Goal: Task Accomplishment & Management: Use online tool/utility

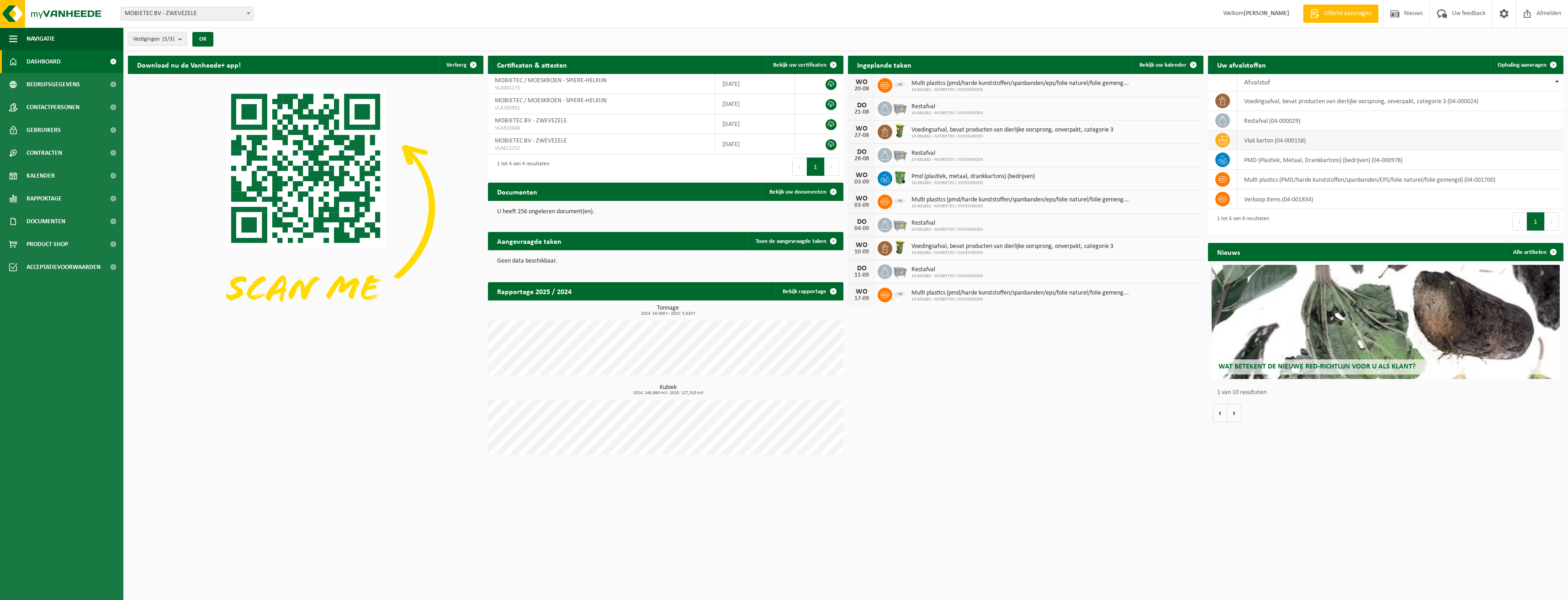
click at [1285, 141] on td "vlak karton (04-000158)" at bounding box center [1401, 141] width 326 height 19
click at [1169, 63] on span "Bekijk uw kalender" at bounding box center [1163, 65] width 47 height 6
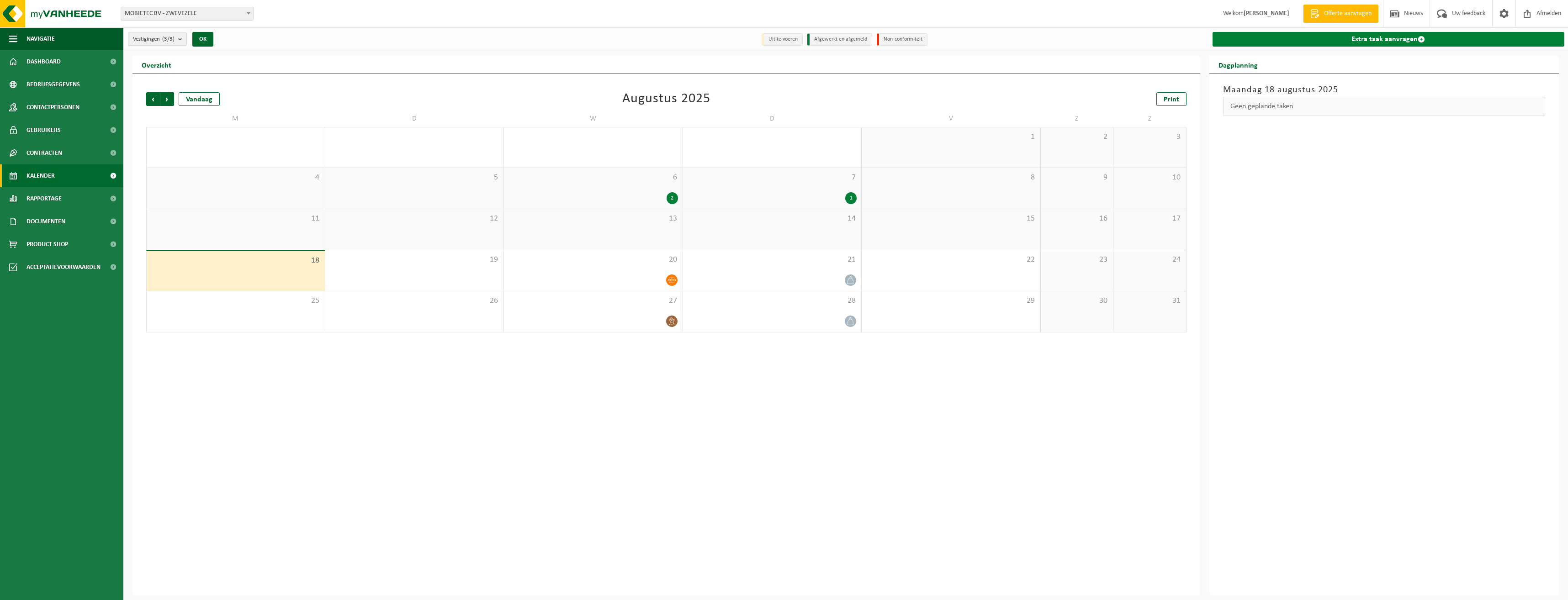
click at [1295, 36] on link "Extra taak aanvragen" at bounding box center [1388, 40] width 352 height 15
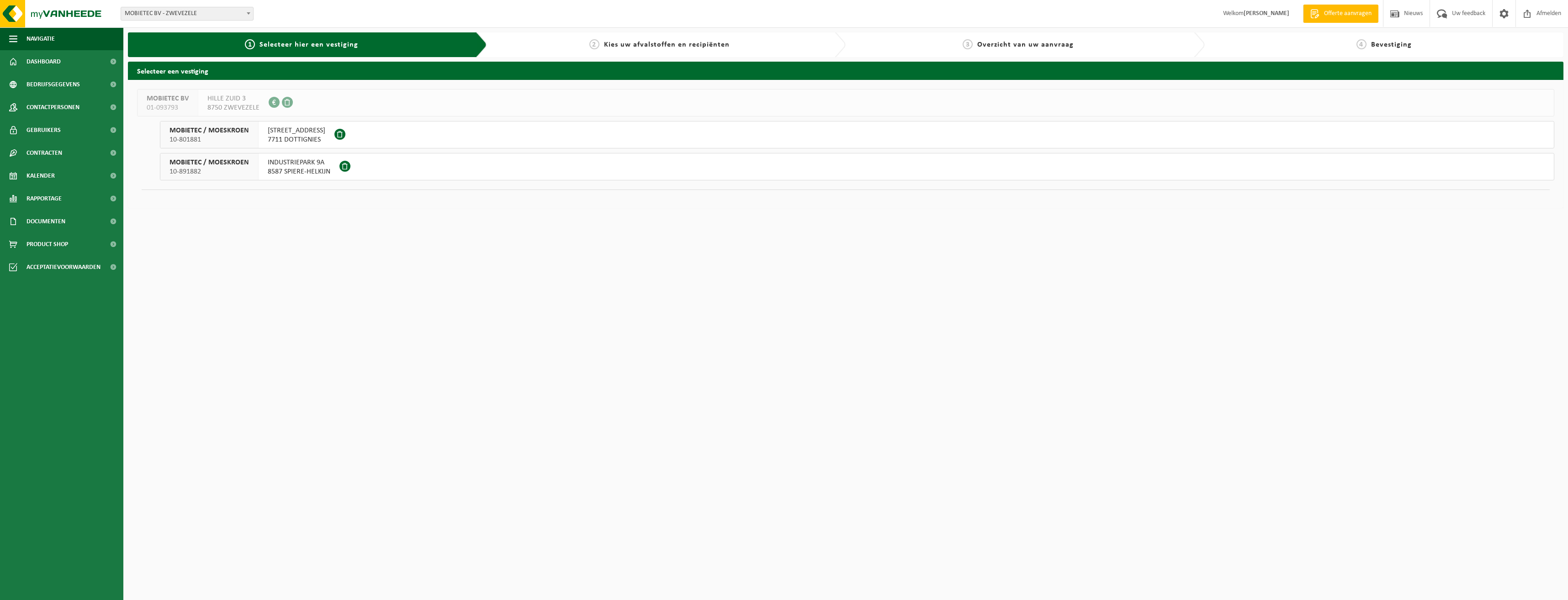
click at [268, 166] on span "INDUSTRIEPARK 9A" at bounding box center [299, 162] width 63 height 9
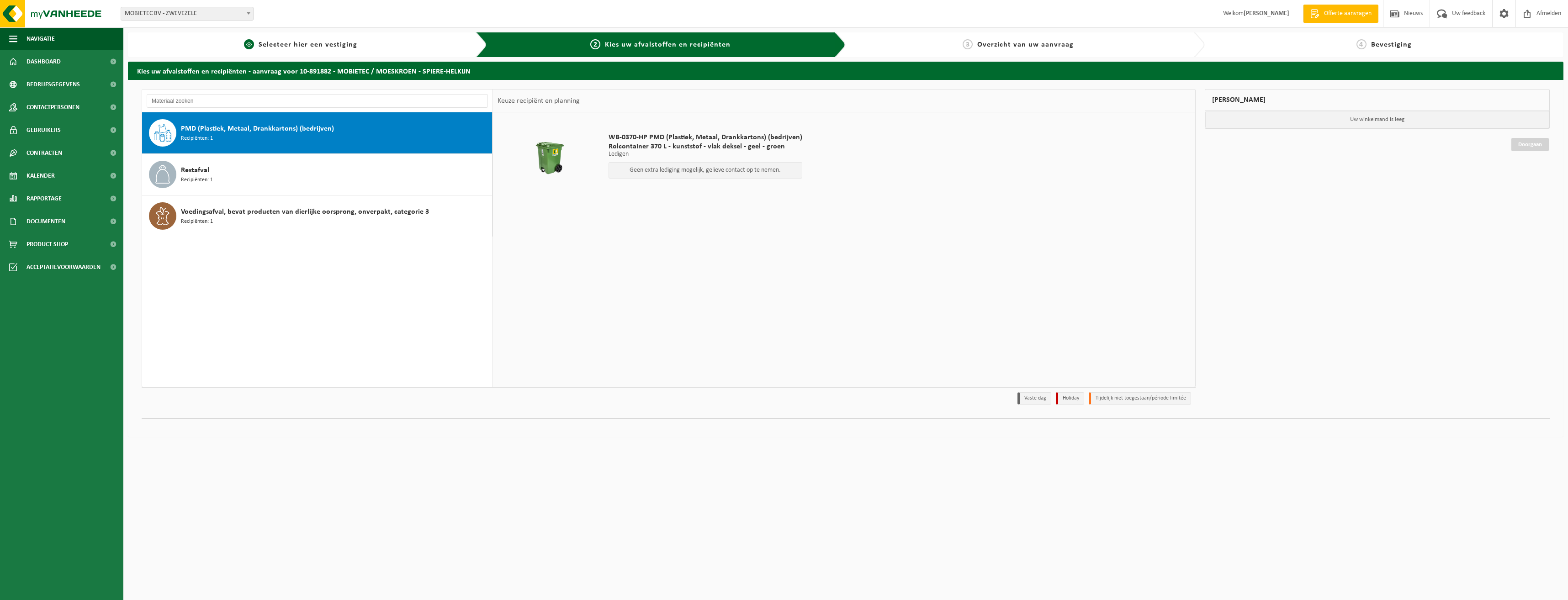
click at [301, 47] on span "Selecteer hier een vestiging" at bounding box center [308, 45] width 99 height 7
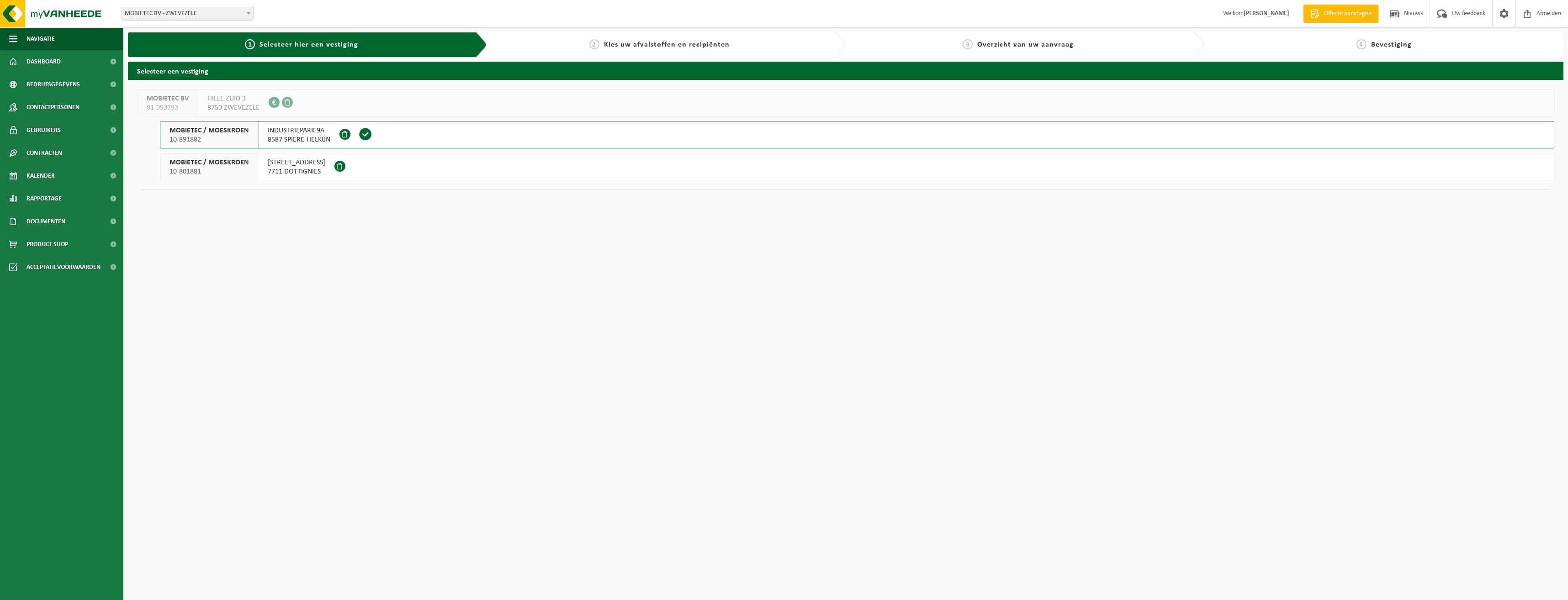
click at [293, 162] on span "JACQUETBOSLAAN 2" at bounding box center [296, 162] width 58 height 9
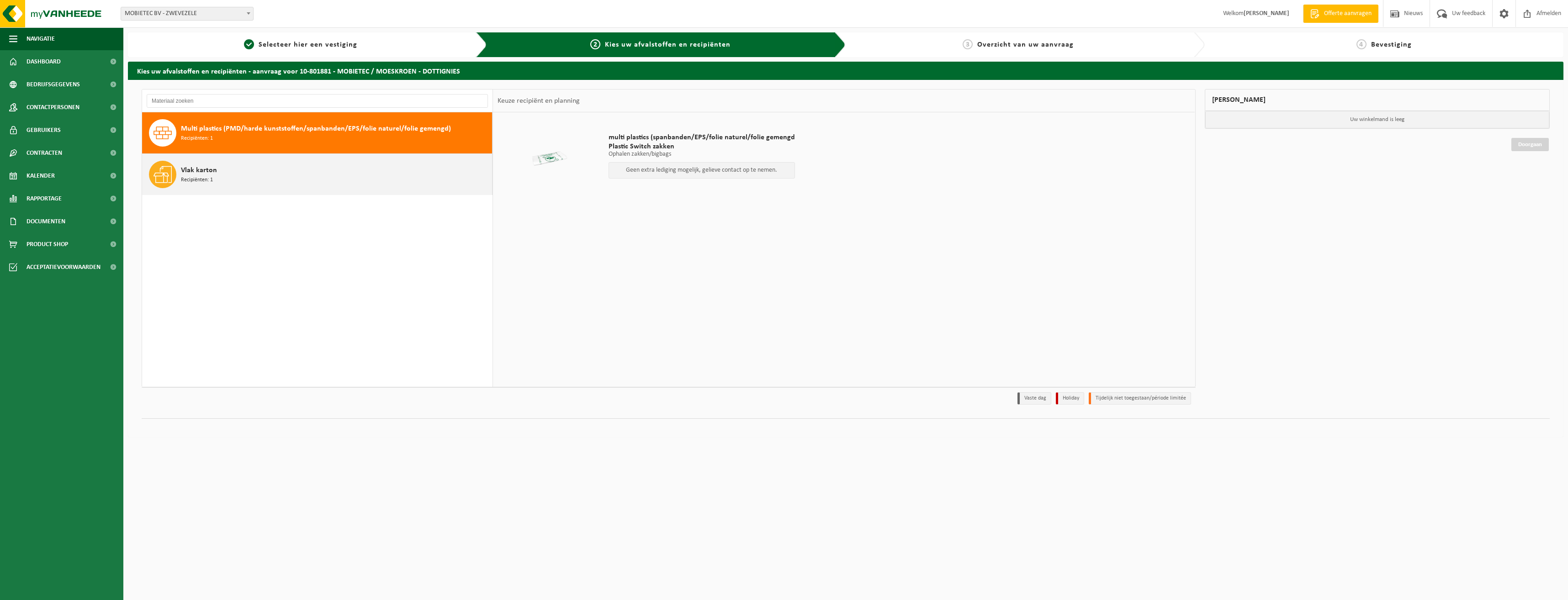
click at [250, 172] on div "Vlak karton Recipiënten: 1" at bounding box center [335, 174] width 309 height 27
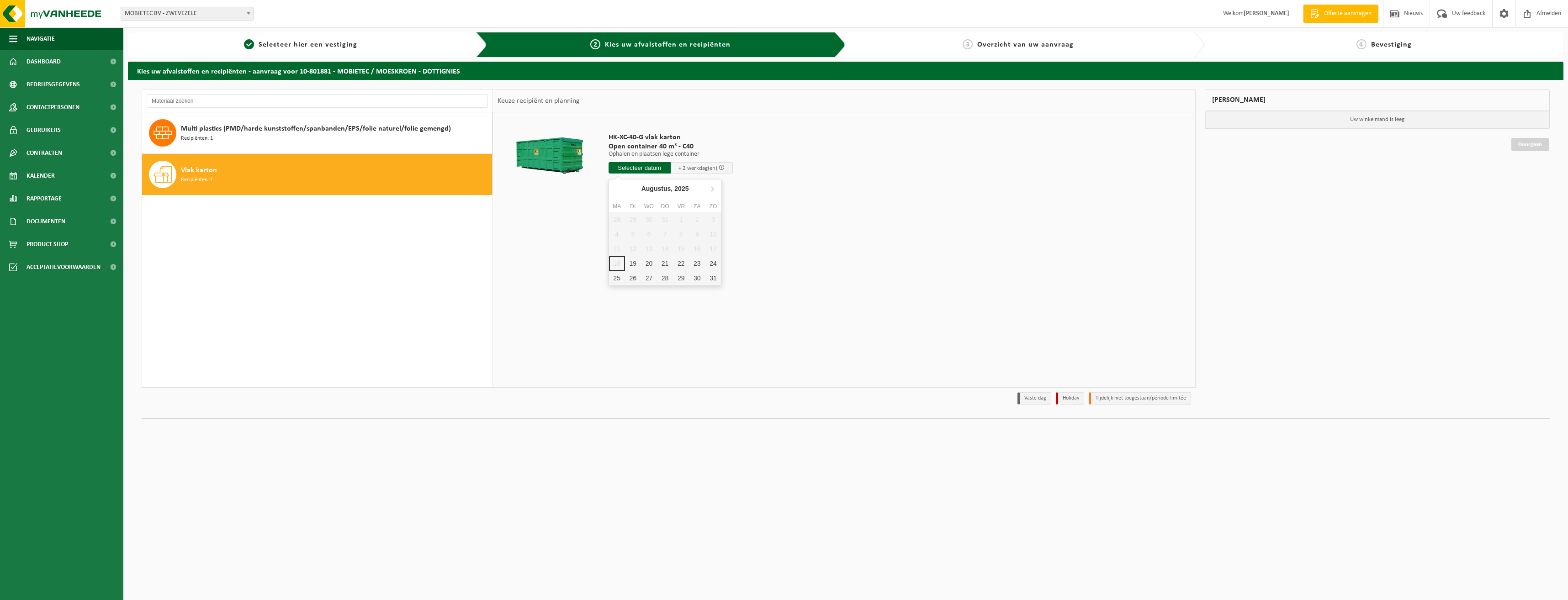
click at [629, 163] on input "text" at bounding box center [640, 167] width 62 height 12
click at [629, 263] on div "19" at bounding box center [633, 263] width 16 height 15
type input "Van 2025-08-19"
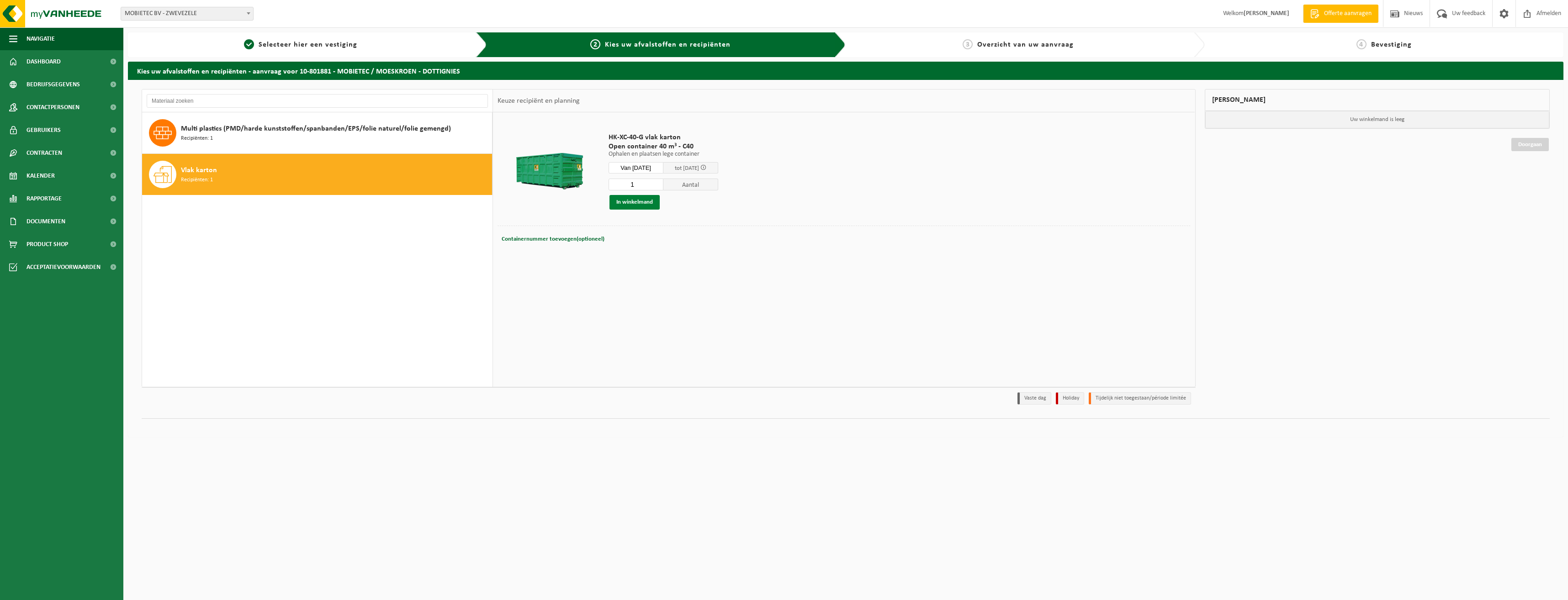
click at [635, 204] on button "In winkelmand" at bounding box center [634, 202] width 51 height 15
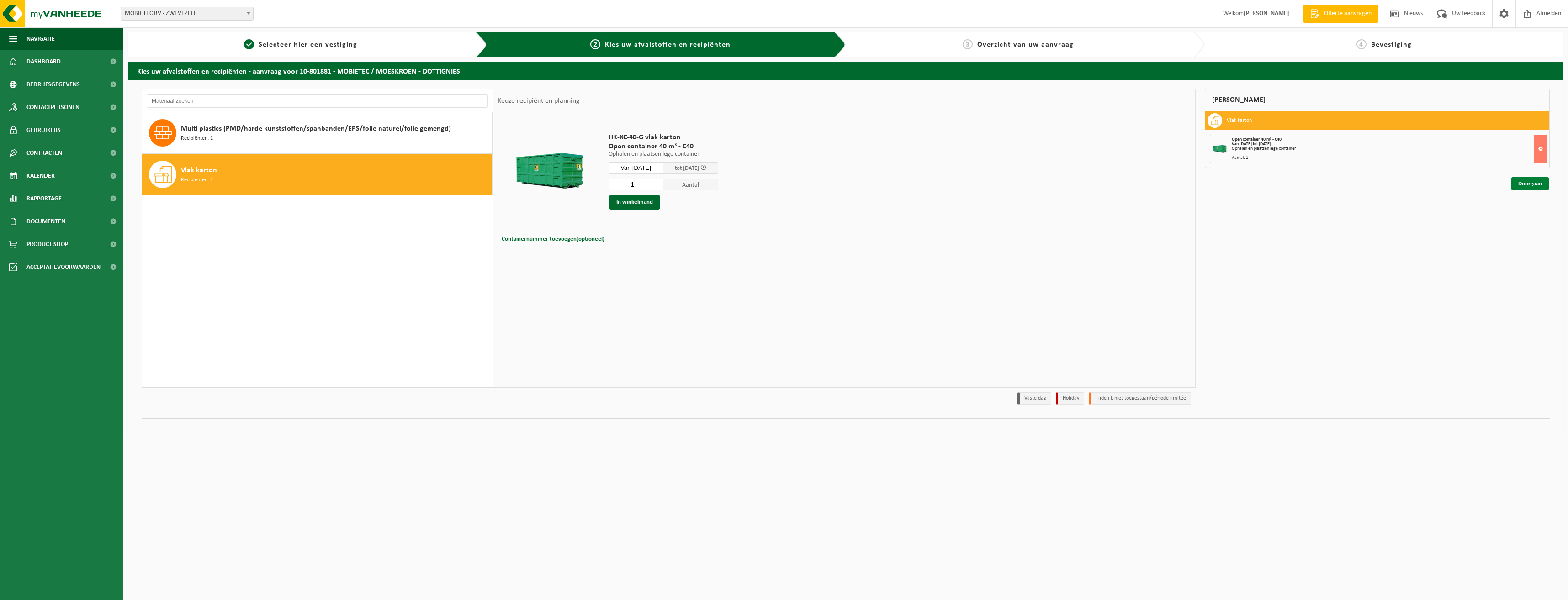
click at [1543, 184] on link "Doorgaan" at bounding box center [1530, 184] width 38 height 13
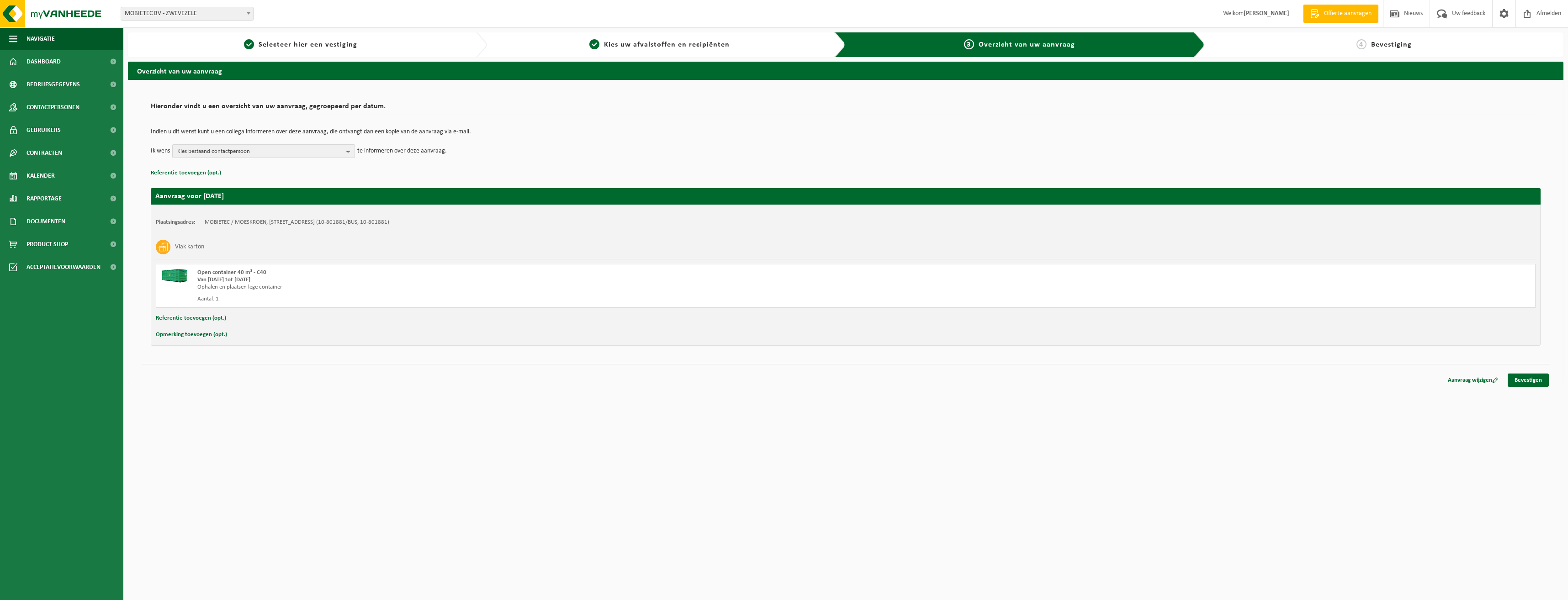
click at [311, 156] on span "Kies bestaand contactpersoon" at bounding box center [260, 152] width 166 height 14
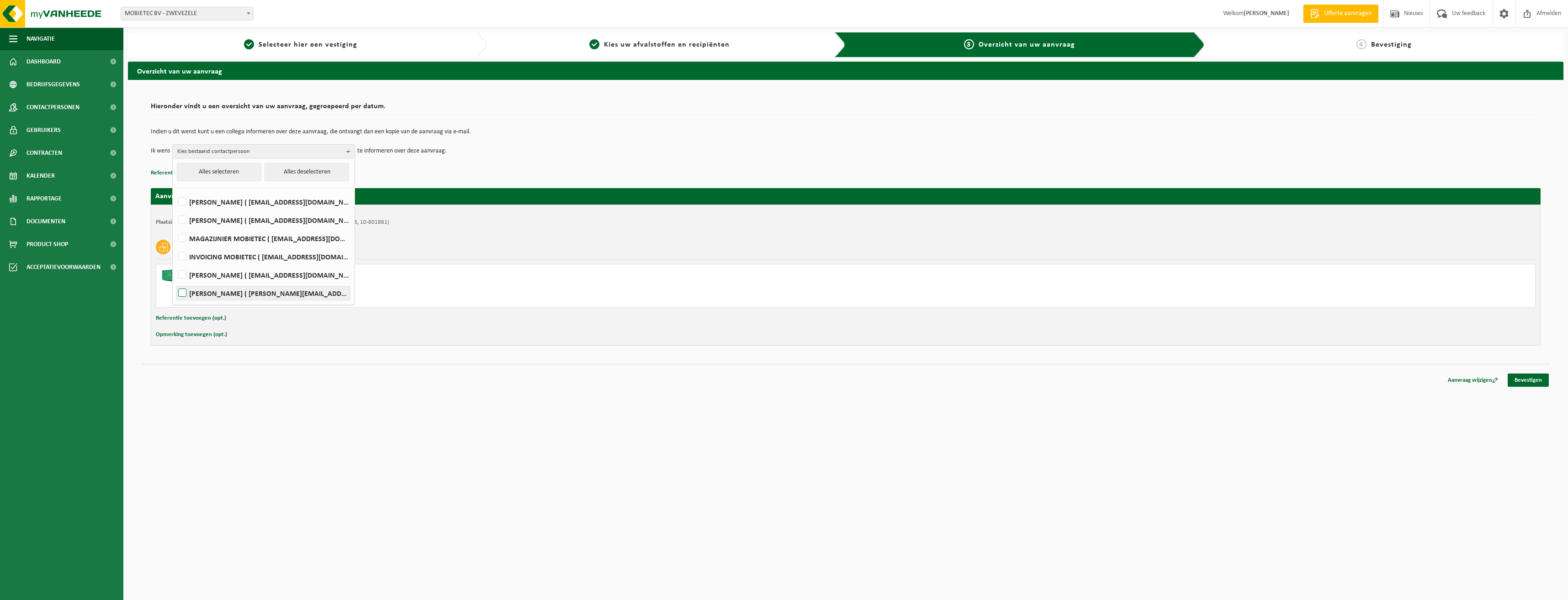
click at [298, 288] on label "Vincent Vanrenterghem ( vincent@mobietec.be )" at bounding box center [263, 293] width 173 height 14
click at [175, 282] on input "Vincent Vanrenterghem ( vincent@mobietec.be )" at bounding box center [175, 281] width 1 height 1
checkbox input "true"
click at [397, 395] on html "Vestiging: MOBIETEC BV - ZWEVEZELE MOBIETEC / MOESKROEN - SPIERE-HELKIJN MOBIET…" at bounding box center [784, 300] width 1568 height 600
click at [543, 149] on td "Ik wens Vincent Vanrenterghem Alles selecteren Alles deselecteren STEVEN ( info…" at bounding box center [845, 151] width 1390 height 14
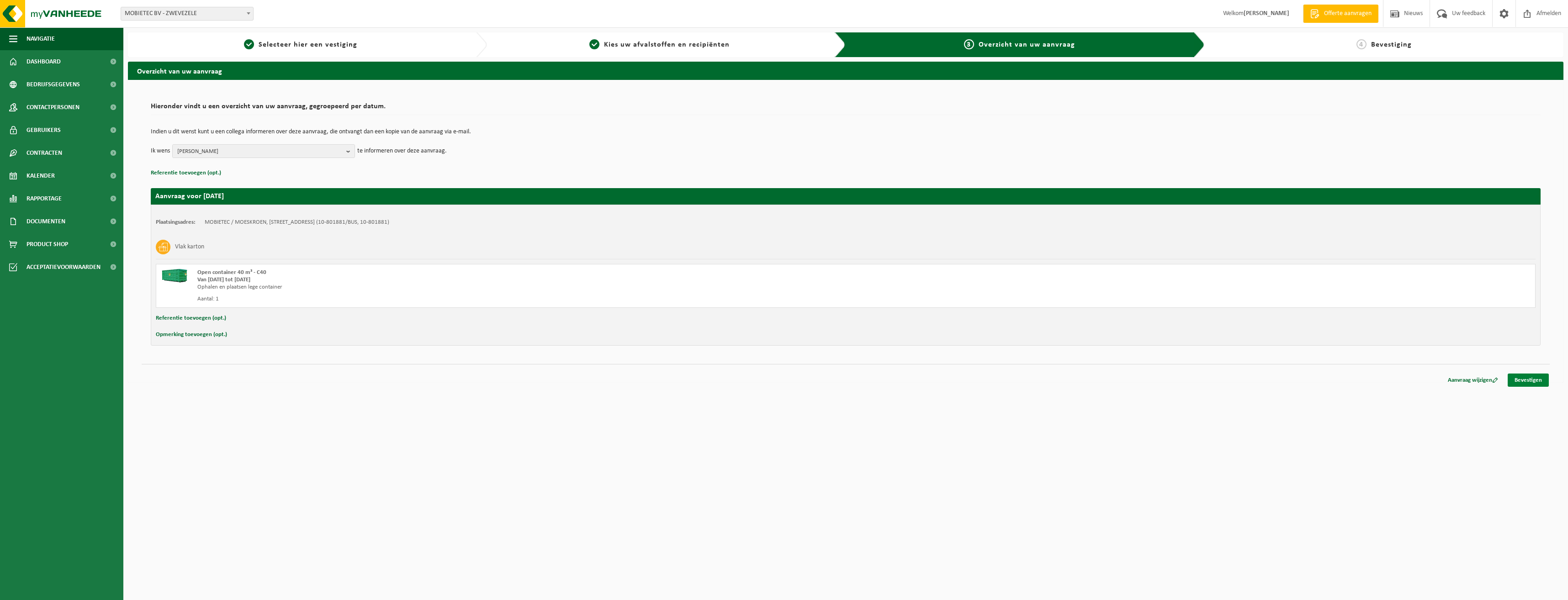
click at [1543, 380] on link "Bevestigen" at bounding box center [1528, 380] width 41 height 13
